Goal: Find contact information: Find contact information

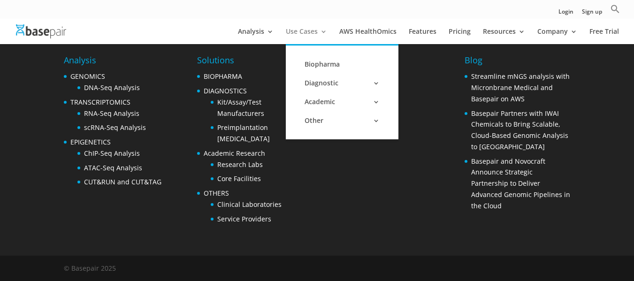
scroll to position [1930, 0]
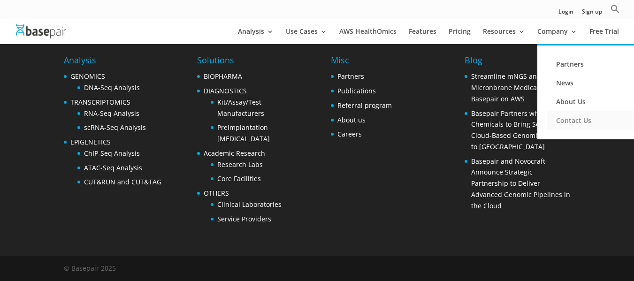
click at [569, 115] on link "Contact Us" at bounding box center [594, 120] width 94 height 19
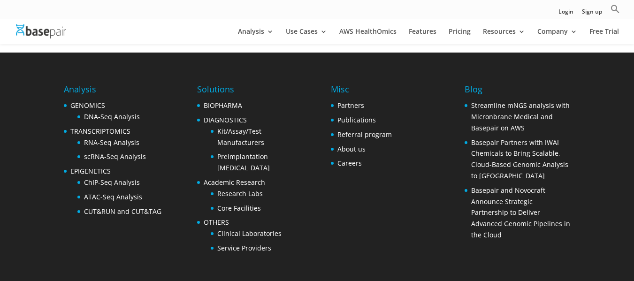
scroll to position [477, 0]
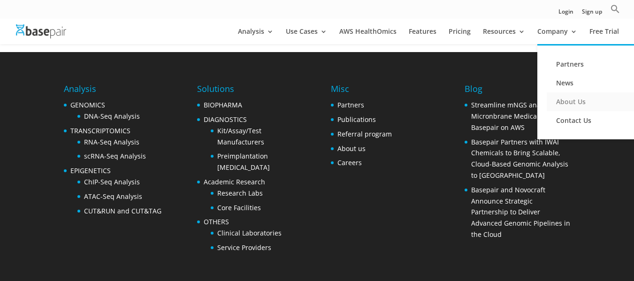
click at [562, 95] on link "About Us" at bounding box center [594, 101] width 94 height 19
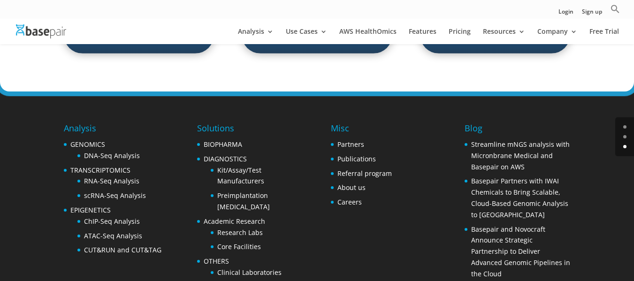
scroll to position [1551, 0]
